Goal: Task Accomplishment & Management: Use online tool/utility

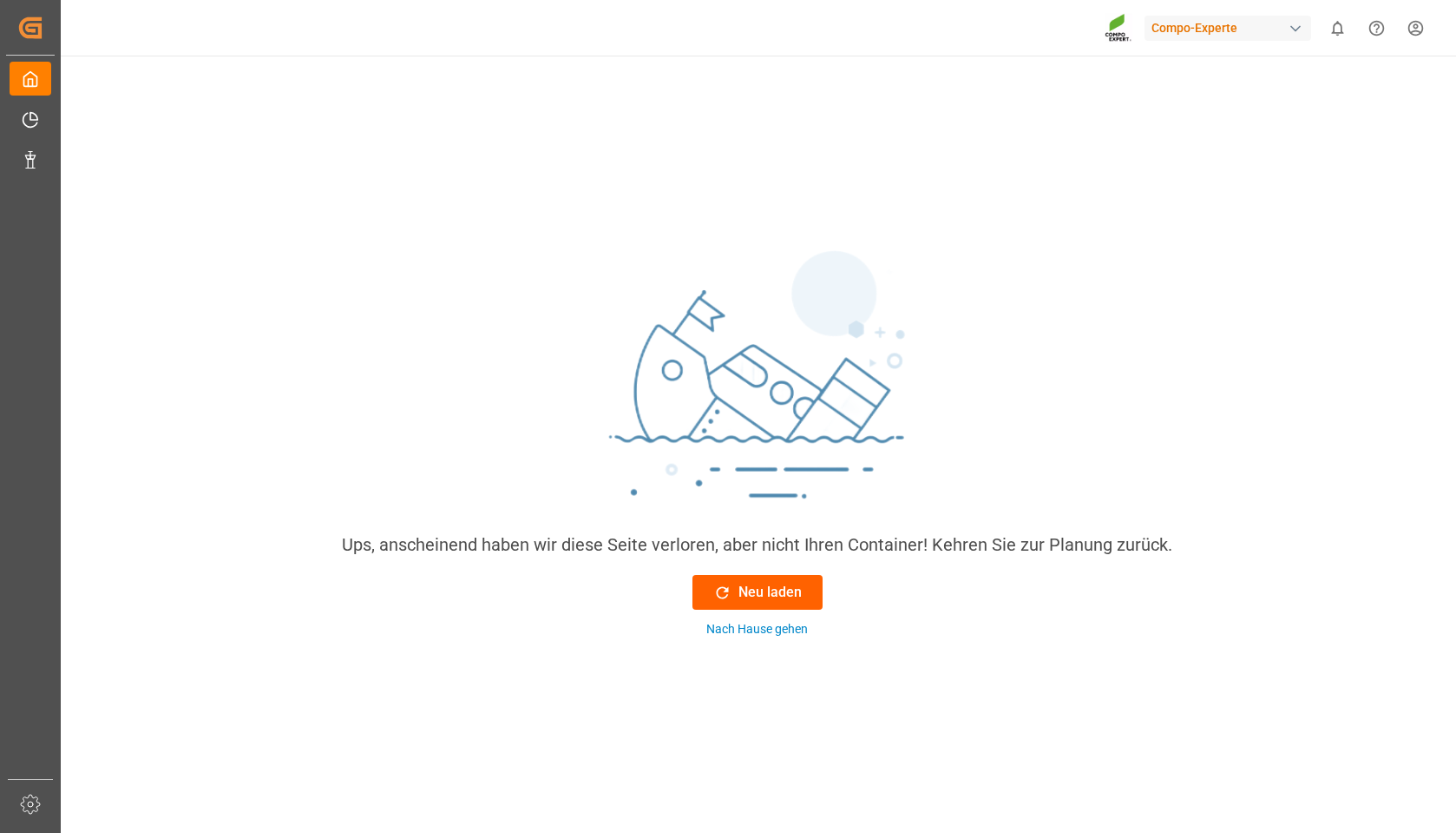
click at [806, 581] on button "Neu laden" at bounding box center [757, 592] width 130 height 35
click at [1214, 181] on div "Ups, anscheinend haben wir diese Seite verloren, aber nicht Ihren Container! Ke…" at bounding box center [757, 603] width 1398 height 1096
click at [738, 582] on font "Neu laden" at bounding box center [770, 592] width 64 height 21
click at [1234, 30] on font "Compo-Experte" at bounding box center [1195, 27] width 86 height 13
click at [1234, 30] on html "Created by potrace 1.15, written by Peter Selinger 2001-2017 Created by potrace…" at bounding box center [728, 416] width 1456 height 833
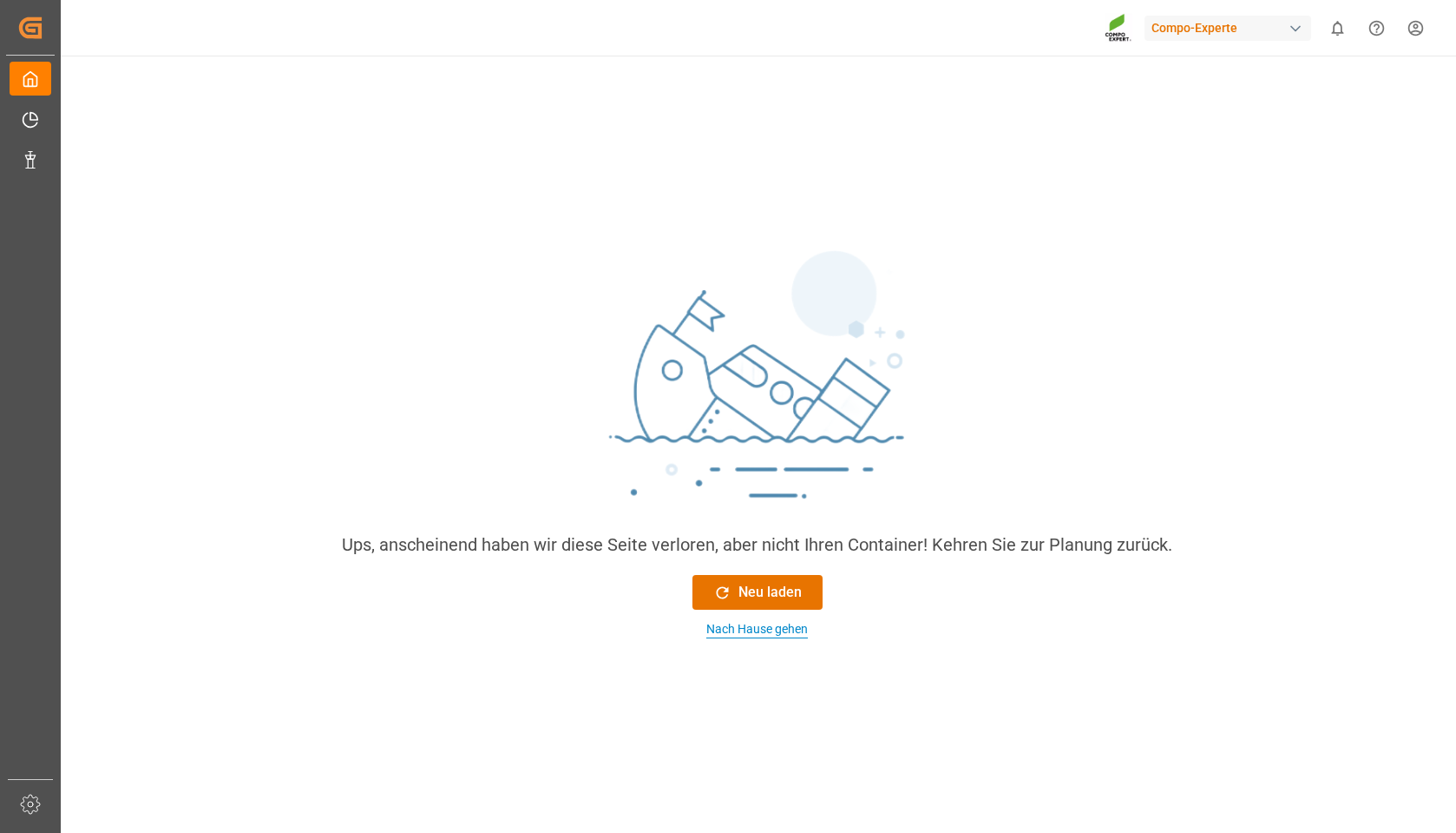
click at [769, 629] on font "Nach Hause gehen" at bounding box center [756, 628] width 101 height 13
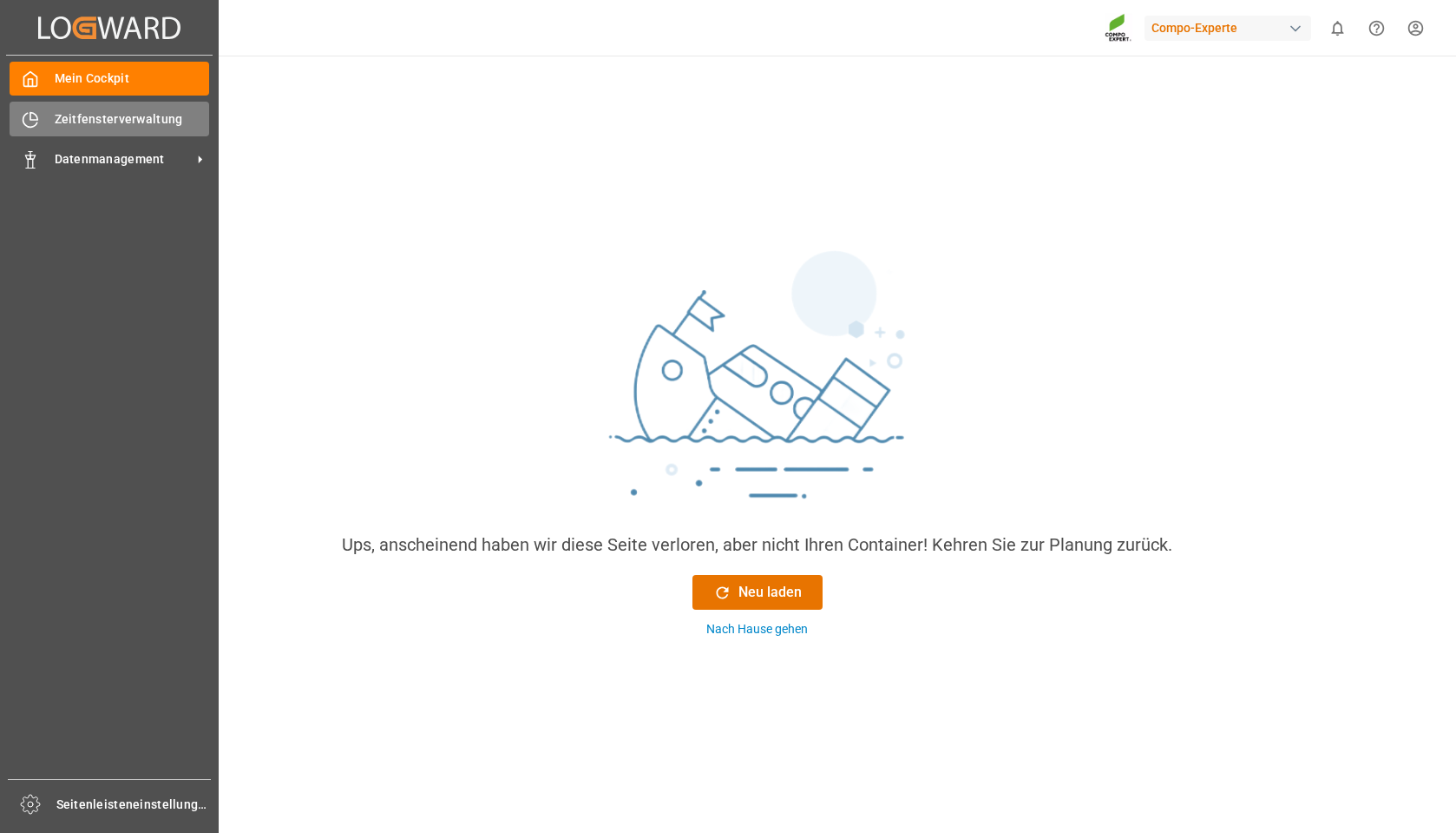
click at [67, 121] on font "Zeitfensterverwaltung" at bounding box center [118, 118] width 128 height 13
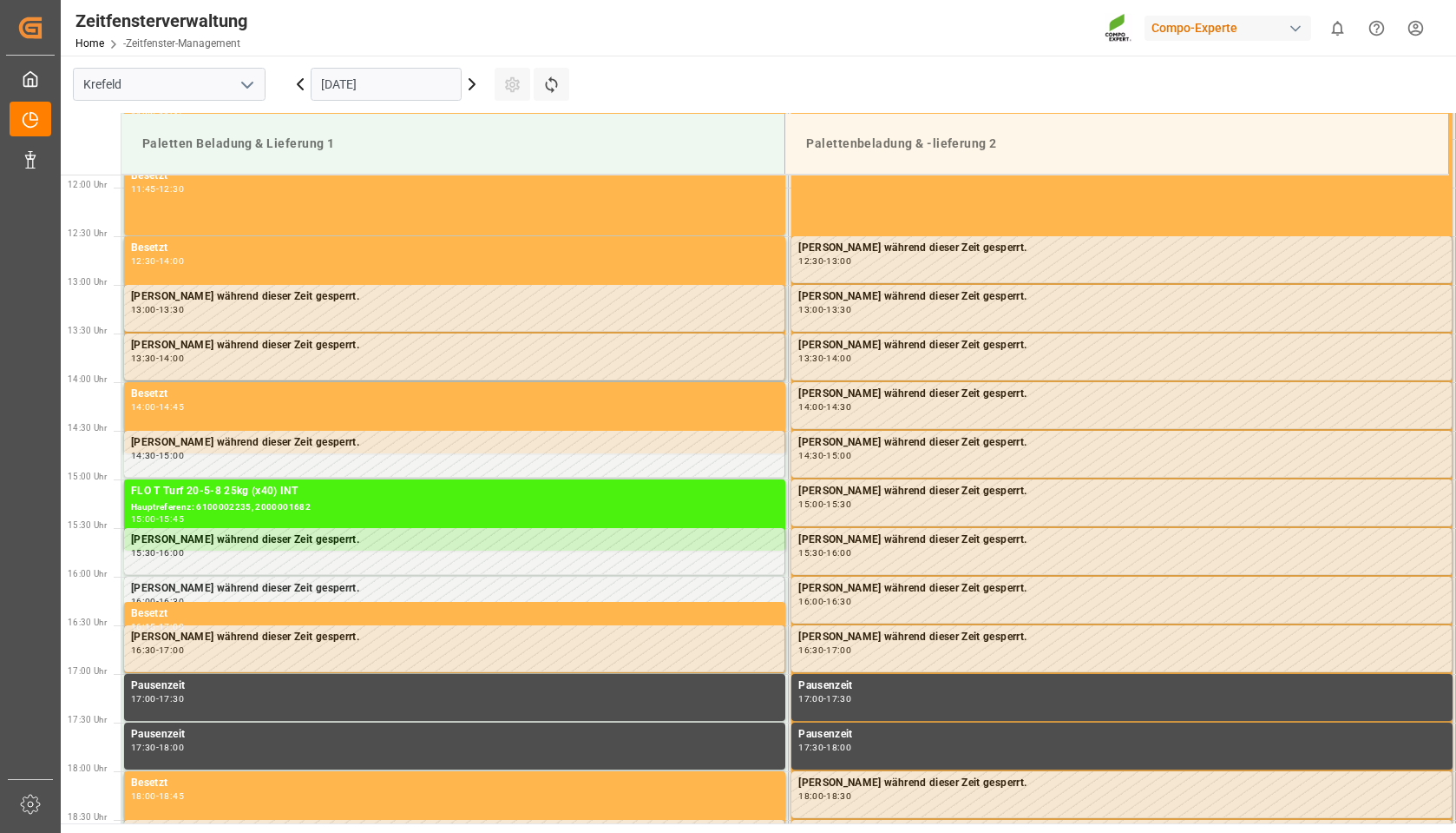
scroll to position [1155, 0]
